Goal: Transaction & Acquisition: Book appointment/travel/reservation

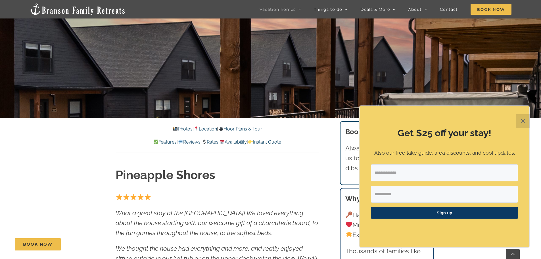
scroll to position [170, 0]
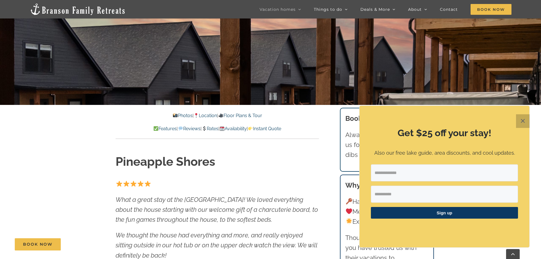
click at [522, 122] on button "✕" at bounding box center [523, 121] width 14 height 14
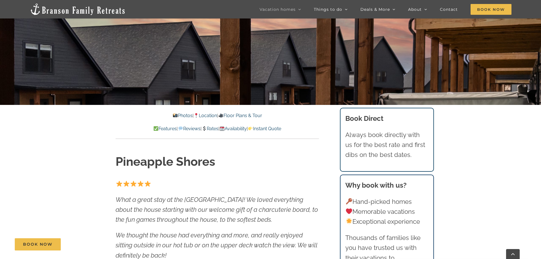
click at [247, 127] on link "Availability" at bounding box center [233, 128] width 27 height 5
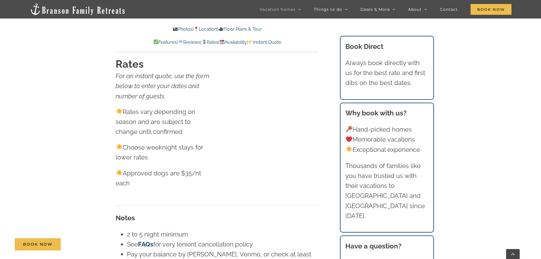
scroll to position [3233, 0]
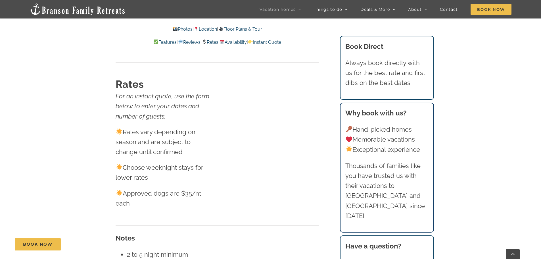
click at [213, 43] on link "Rates" at bounding box center [210, 41] width 17 height 5
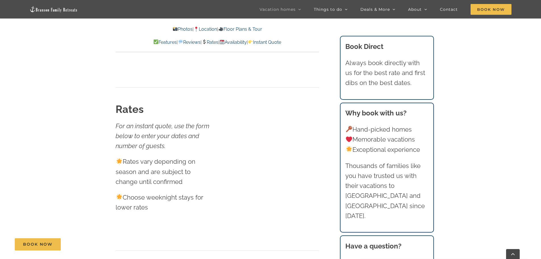
scroll to position [2835, 0]
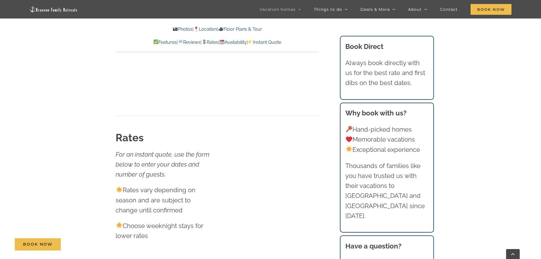
click at [280, 42] on link "Instant Quote" at bounding box center [264, 41] width 33 height 5
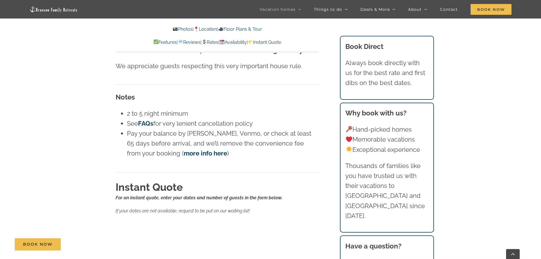
click at [214, 42] on link "Rates" at bounding box center [210, 41] width 17 height 5
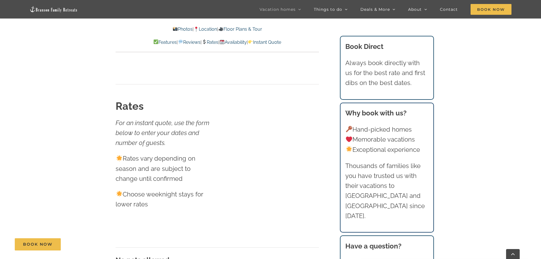
scroll to position [2866, 0]
click at [215, 43] on link "Rates" at bounding box center [210, 41] width 17 height 5
click at [492, 11] on span "Book Now" at bounding box center [491, 9] width 41 height 11
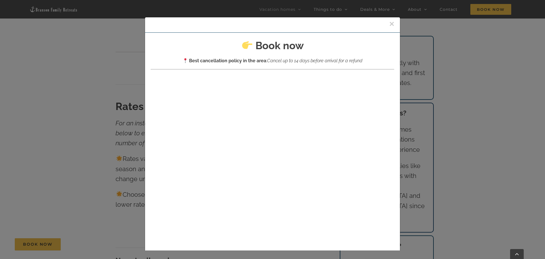
click at [389, 23] on button "×" at bounding box center [391, 24] width 5 height 9
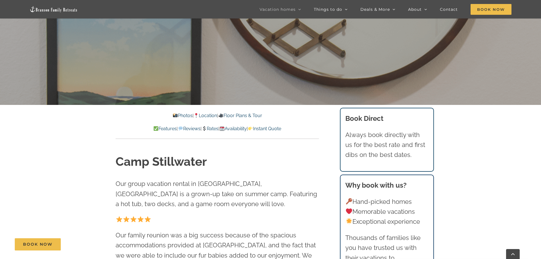
click at [247, 127] on link "Availability" at bounding box center [233, 128] width 27 height 5
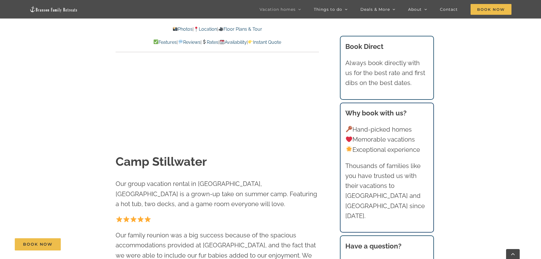
scroll to position [3435, 0]
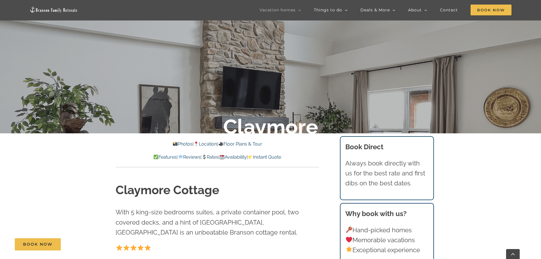
click at [235, 160] on p "Features | Reviews | Rates | Availability | Instant Quote" at bounding box center [217, 156] width 203 height 7
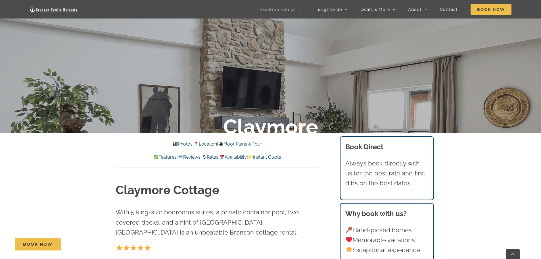
click at [237, 157] on link "Availability" at bounding box center [233, 156] width 27 height 5
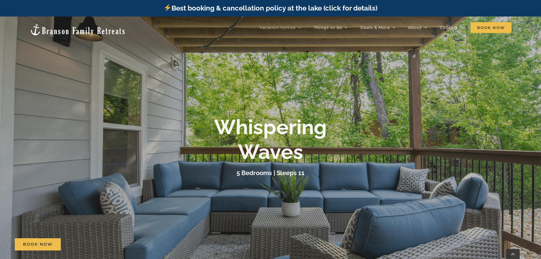
scroll to position [142, 0]
